Goal: Task Accomplishment & Management: Manage account settings

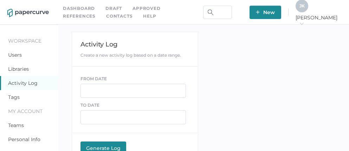
click at [106, 15] on link "Contacts" at bounding box center [119, 16] width 26 height 8
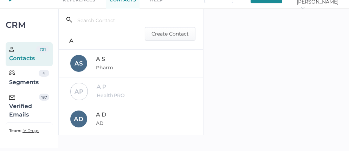
click at [23, 102] on div "Verified Emails" at bounding box center [24, 105] width 30 height 25
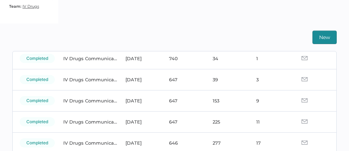
scroll to position [56, 0]
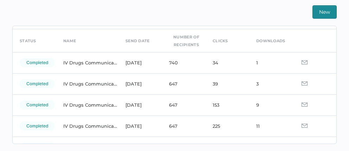
scroll to position [58, 0]
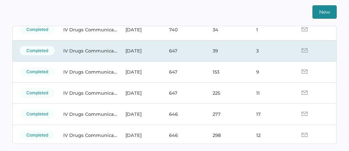
click at [301, 50] on img at bounding box center [304, 50] width 6 height 4
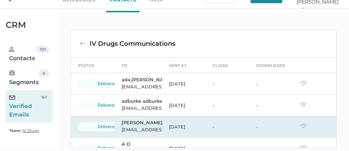
scroll to position [165, 0]
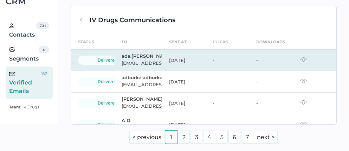
click at [300, 62] on img at bounding box center [303, 59] width 7 height 5
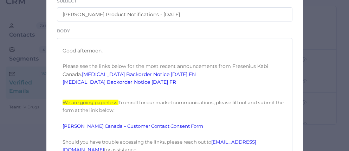
scroll to position [132, 0]
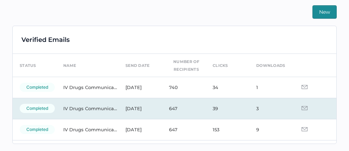
click at [302, 107] on td at bounding box center [315, 108] width 44 height 21
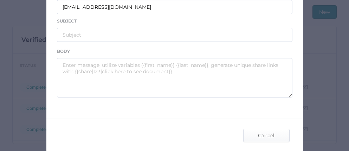
scroll to position [190, 0]
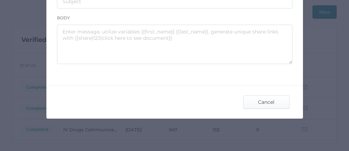
type input "IV Drugs Communications"
type input "[PERSON_NAME] Product Notifications - [DATE]"
type textarea "Good afternoon, Please see the links below for the most recent announcements fr…"
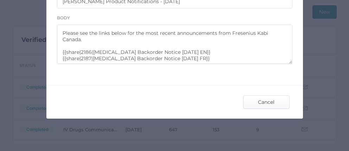
scroll to position [12, 0]
click at [260, 97] on span "Cancel" at bounding box center [266, 102] width 33 height 13
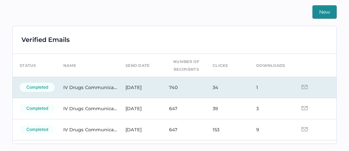
click at [301, 86] on img at bounding box center [304, 87] width 6 height 4
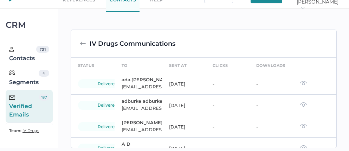
scroll to position [165, 0]
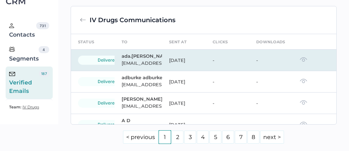
click at [300, 62] on img at bounding box center [303, 59] width 7 height 5
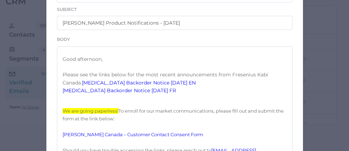
scroll to position [0, 0]
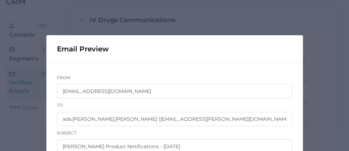
click at [18, 9] on div "Email Preview From [EMAIL_ADDRESS][DOMAIN_NAME] To [DOMAIN_NAME] [DOMAIN_NAME][…" at bounding box center [174, 75] width 349 height 151
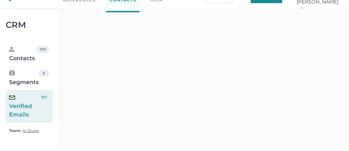
scroll to position [165, 0]
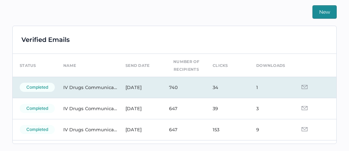
click at [301, 88] on img at bounding box center [304, 87] width 6 height 4
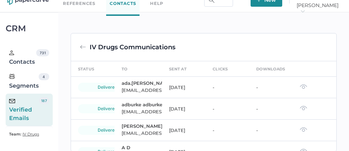
scroll to position [165, 0]
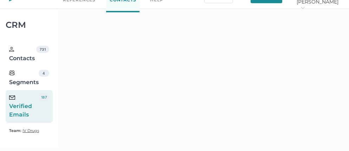
scroll to position [165, 0]
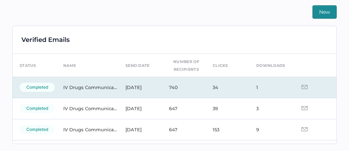
click at [225, 86] on td "34" at bounding box center [228, 87] width 44 height 21
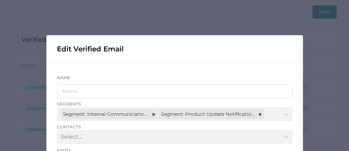
scroll to position [56, 0]
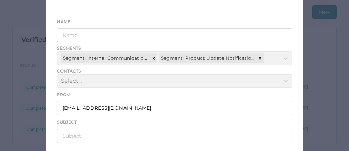
type input "IV Drugs Communications"
type input "[PERSON_NAME] Product Notifications - [DATE]"
type textarea "Good afternoon, Please see the links below for the most recent announcements fr…"
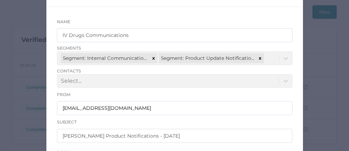
click at [283, 57] on div "Segments Segment: Internal Communications Segment: Product Update Notifications" at bounding box center [174, 55] width 235 height 20
click at [283, 58] on div "Segments Segment: Internal Communications Segment: Product Update Notifications" at bounding box center [174, 55] width 235 height 20
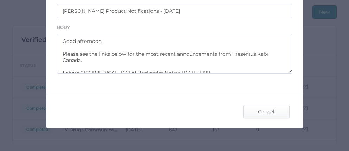
scroll to position [184, 0]
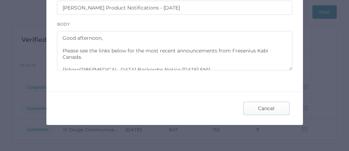
click at [260, 108] on span "Cancel" at bounding box center [266, 108] width 33 height 13
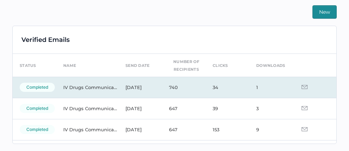
click at [168, 85] on td "740" at bounding box center [184, 87] width 44 height 21
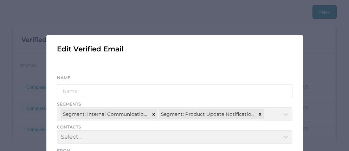
click at [284, 115] on div "Segments Segment: Internal Communications Segment: Product Update Notifications" at bounding box center [174, 111] width 235 height 20
type input "IV Drugs Communications"
type input "[PERSON_NAME] Product Notifications - [DATE]"
type textarea "Good afternoon, Please see the links below for the most recent announcements fr…"
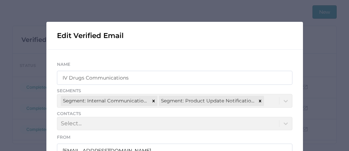
scroll to position [0, 0]
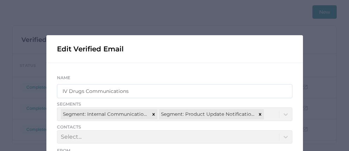
click at [11, 73] on div "Edit Verified Email Name IV Drugs Communications Segments Segment: Internal Com…" at bounding box center [174, 75] width 349 height 151
click at [3, 65] on div "Edit Verified Email Name IV Drugs Communications Segments Segment: Internal Com…" at bounding box center [174, 75] width 349 height 151
click at [249, 8] on div "Edit Verified Email Name IV Drugs Communications Segments Segment: Internal Com…" at bounding box center [174, 75] width 349 height 151
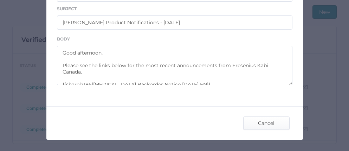
scroll to position [190, 0]
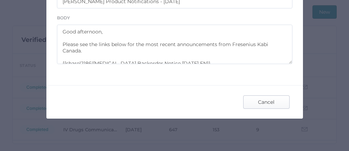
click at [262, 102] on span "Cancel" at bounding box center [266, 102] width 33 height 13
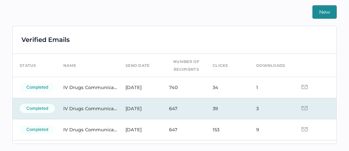
click at [171, 109] on td "647" at bounding box center [184, 108] width 44 height 21
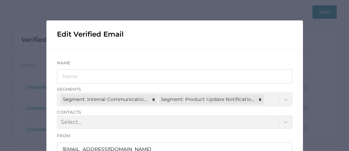
scroll to position [15, 0]
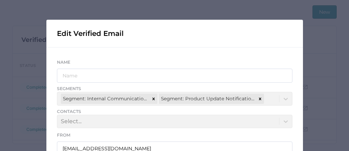
click at [284, 96] on div "Segments Segment: Internal Communications Segment: Product Update Notifications" at bounding box center [174, 95] width 235 height 20
type input "IV Drugs Communications"
type input "[PERSON_NAME] Product Notifications - [DATE]"
type textarea "Good afternoon, Please see the links below for the most recent announcements fr…"
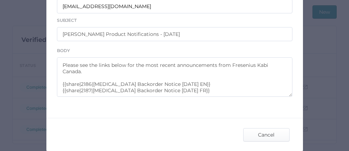
scroll to position [162, 0]
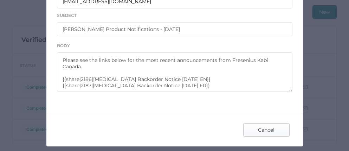
click at [263, 131] on span "Cancel" at bounding box center [266, 129] width 33 height 13
